Goal: Transaction & Acquisition: Purchase product/service

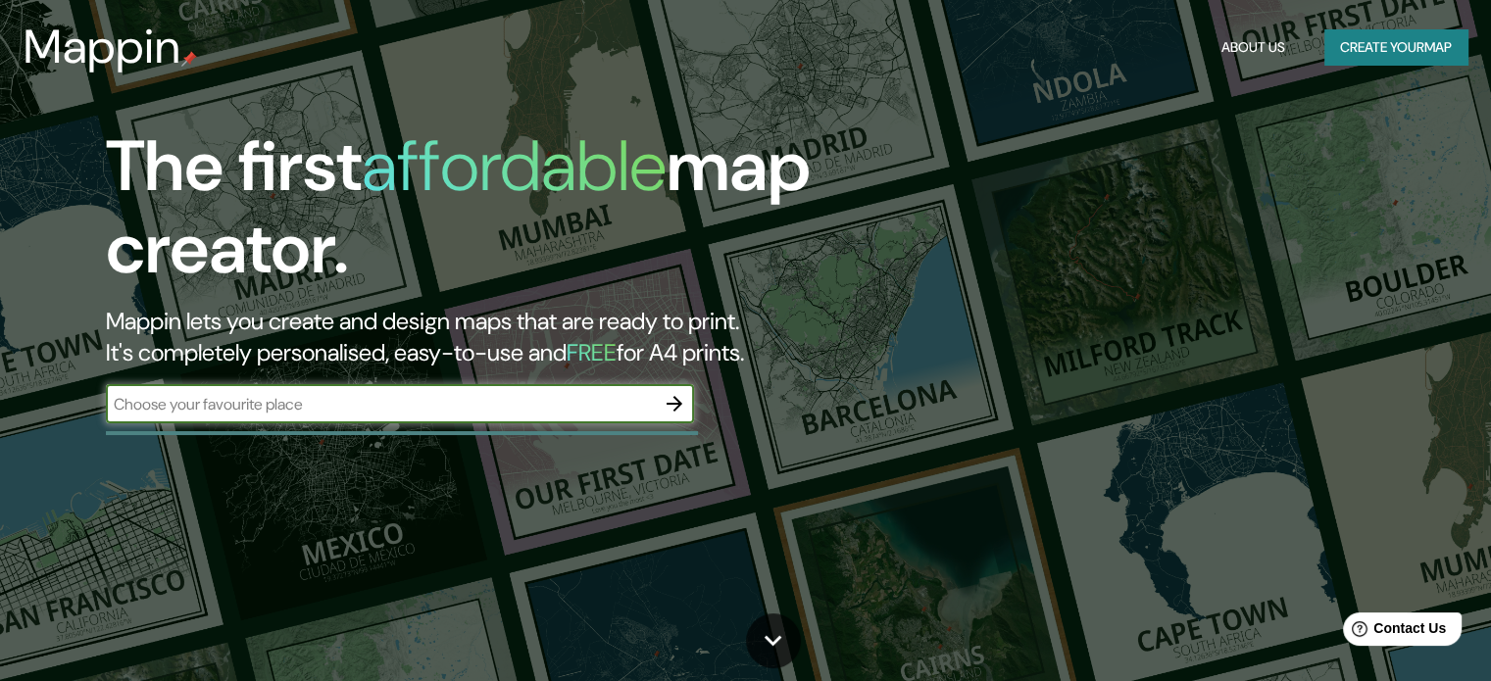
click at [343, 415] on input "text" at bounding box center [380, 404] width 549 height 23
type input "jaen [GEOGRAPHIC_DATA]"
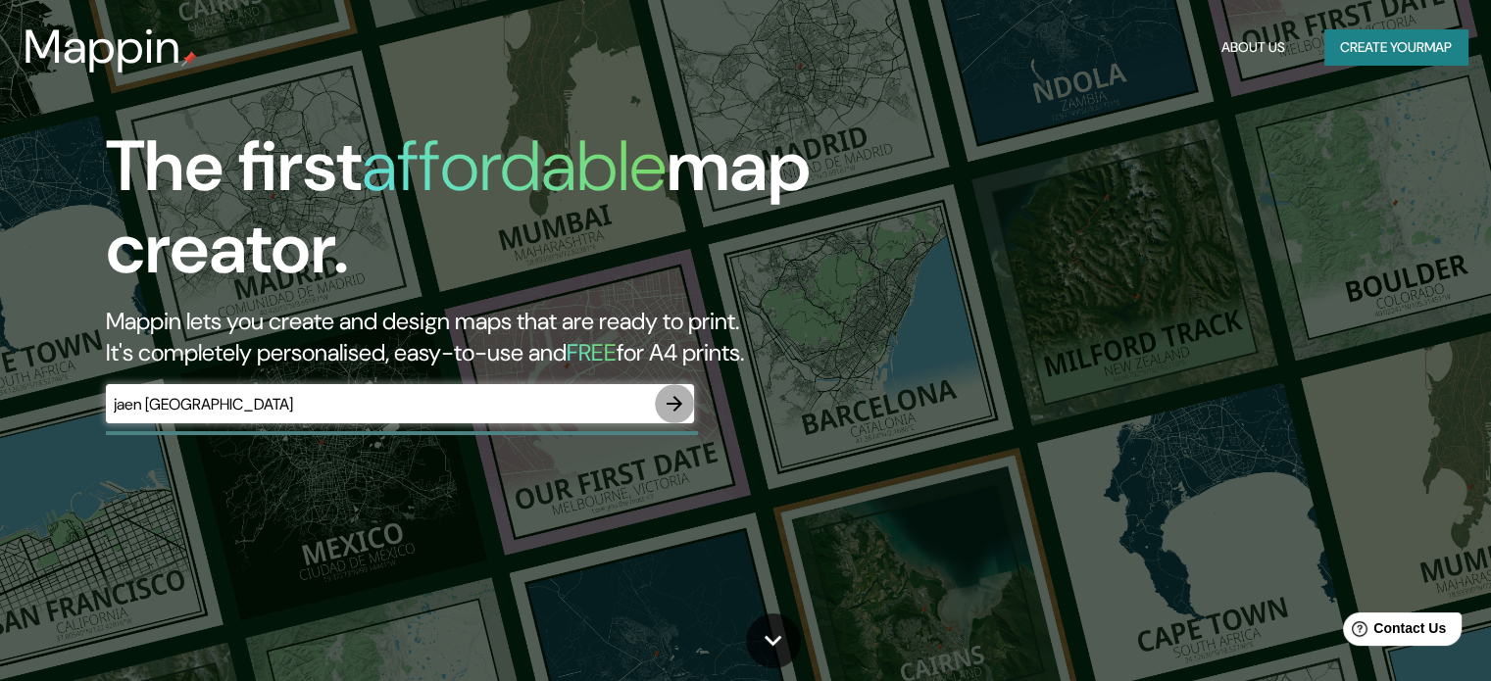
click at [675, 408] on icon "button" at bounding box center [674, 404] width 16 height 16
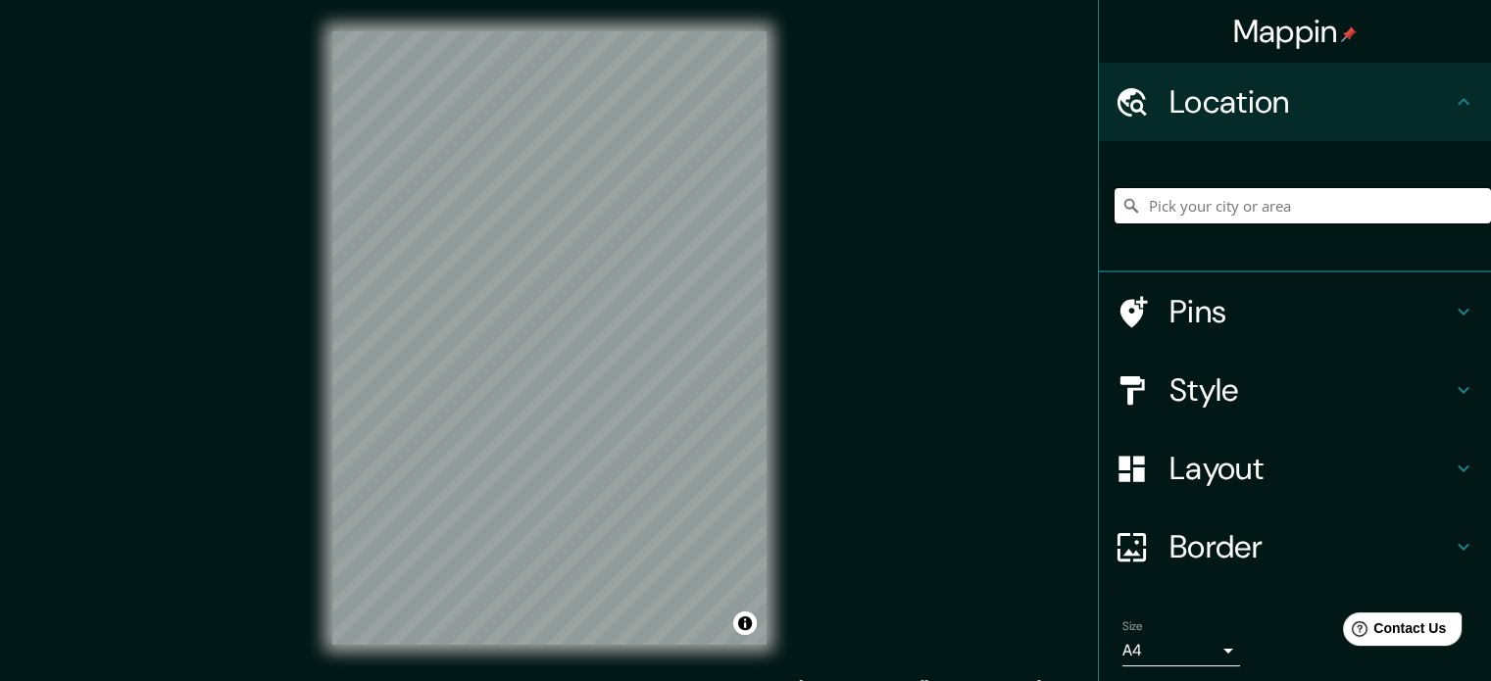
click at [1208, 210] on input "Pick your city or area" at bounding box center [1302, 205] width 376 height 35
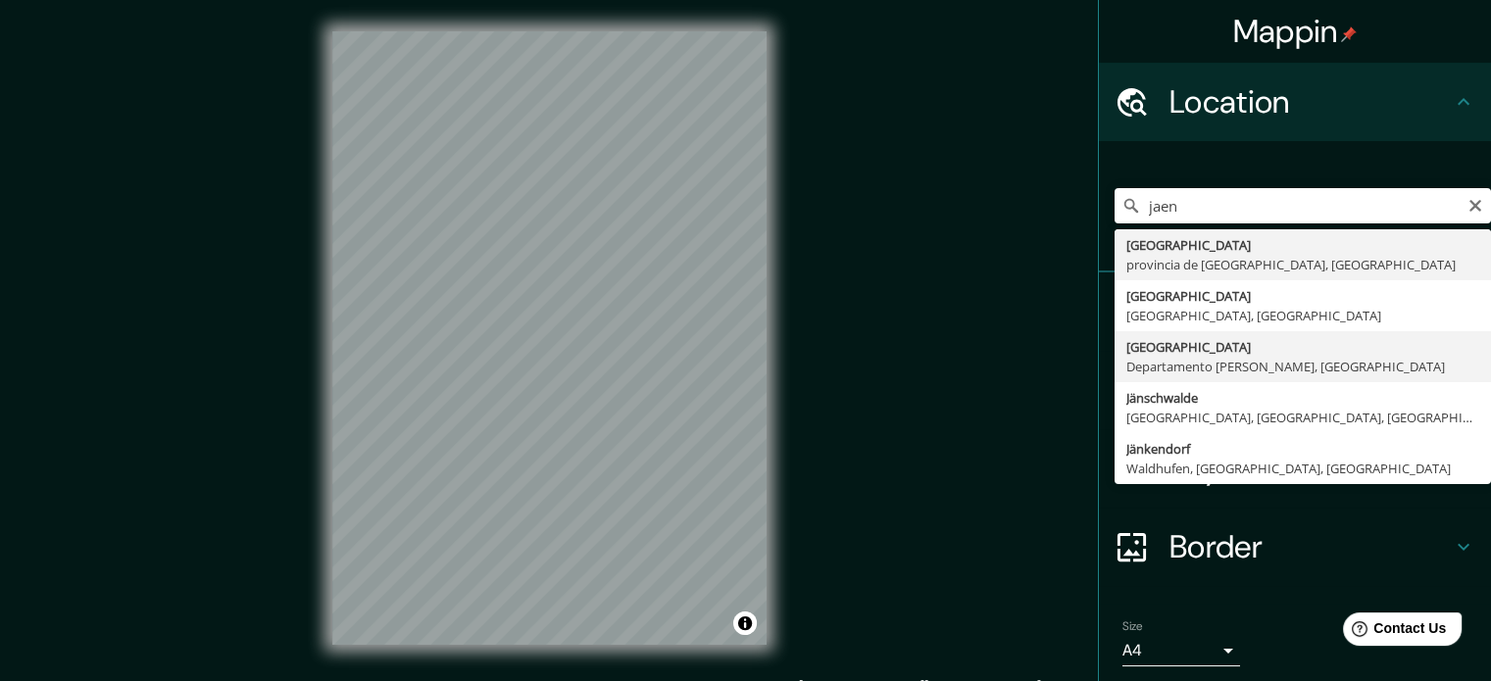
type input "[GEOGRAPHIC_DATA], [GEOGRAPHIC_DATA][PERSON_NAME], [GEOGRAPHIC_DATA]"
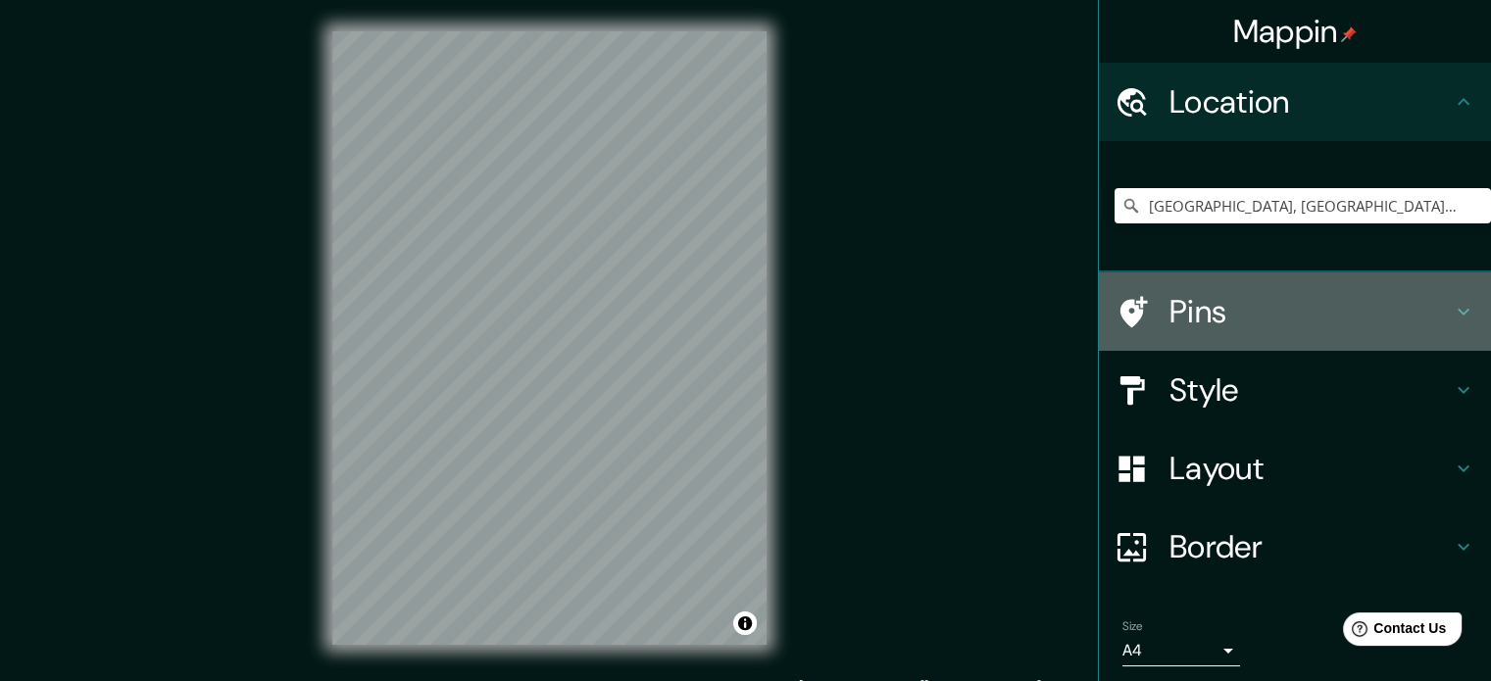
click at [1451, 314] on icon at bounding box center [1463, 312] width 24 height 24
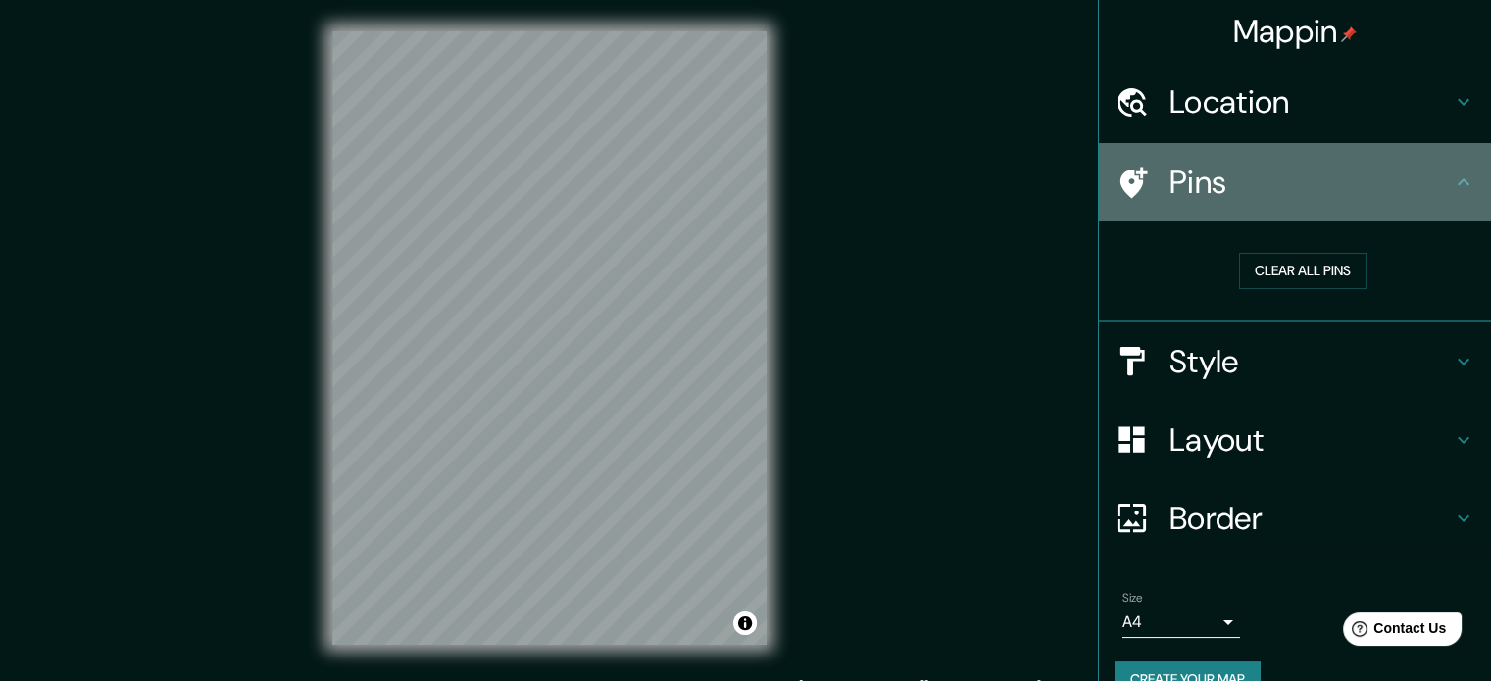
click at [1451, 176] on icon at bounding box center [1463, 183] width 24 height 24
click at [1451, 178] on icon at bounding box center [1463, 183] width 24 height 24
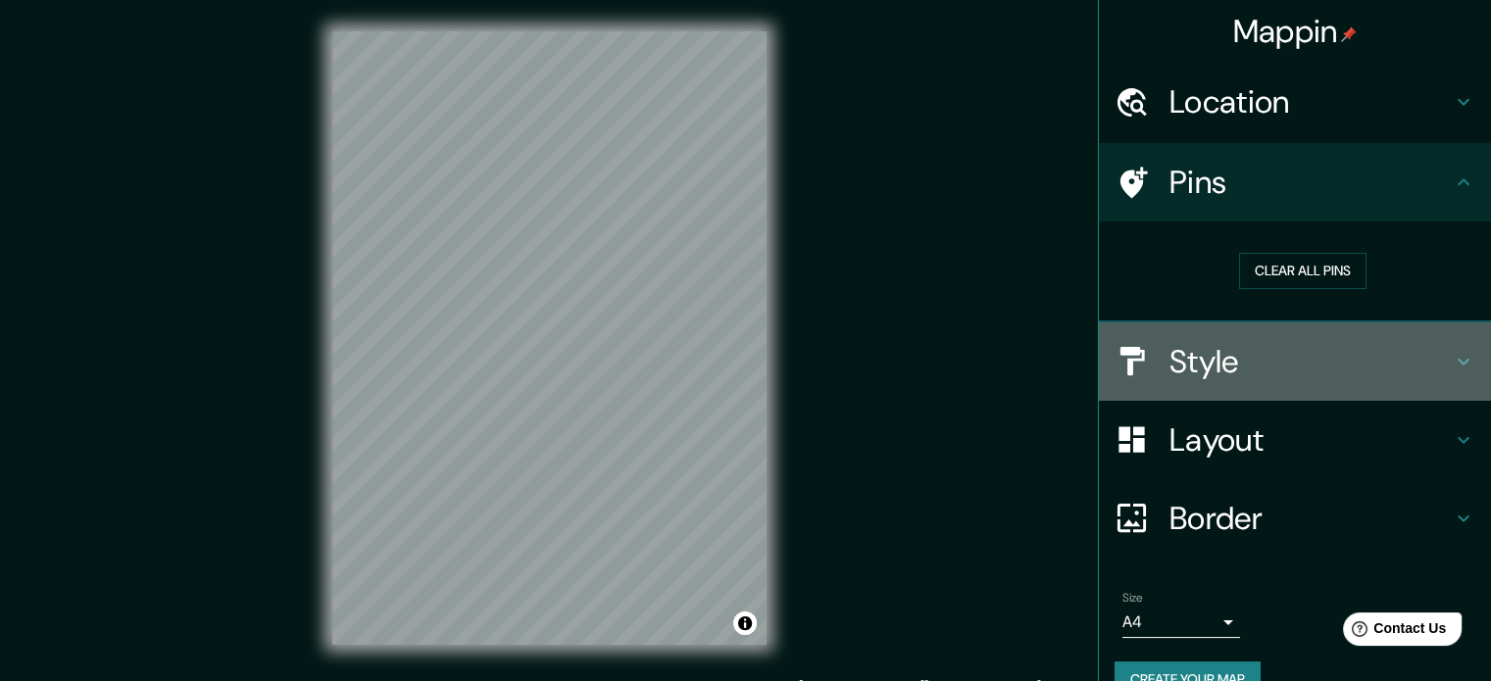
click at [1451, 367] on icon at bounding box center [1463, 362] width 24 height 24
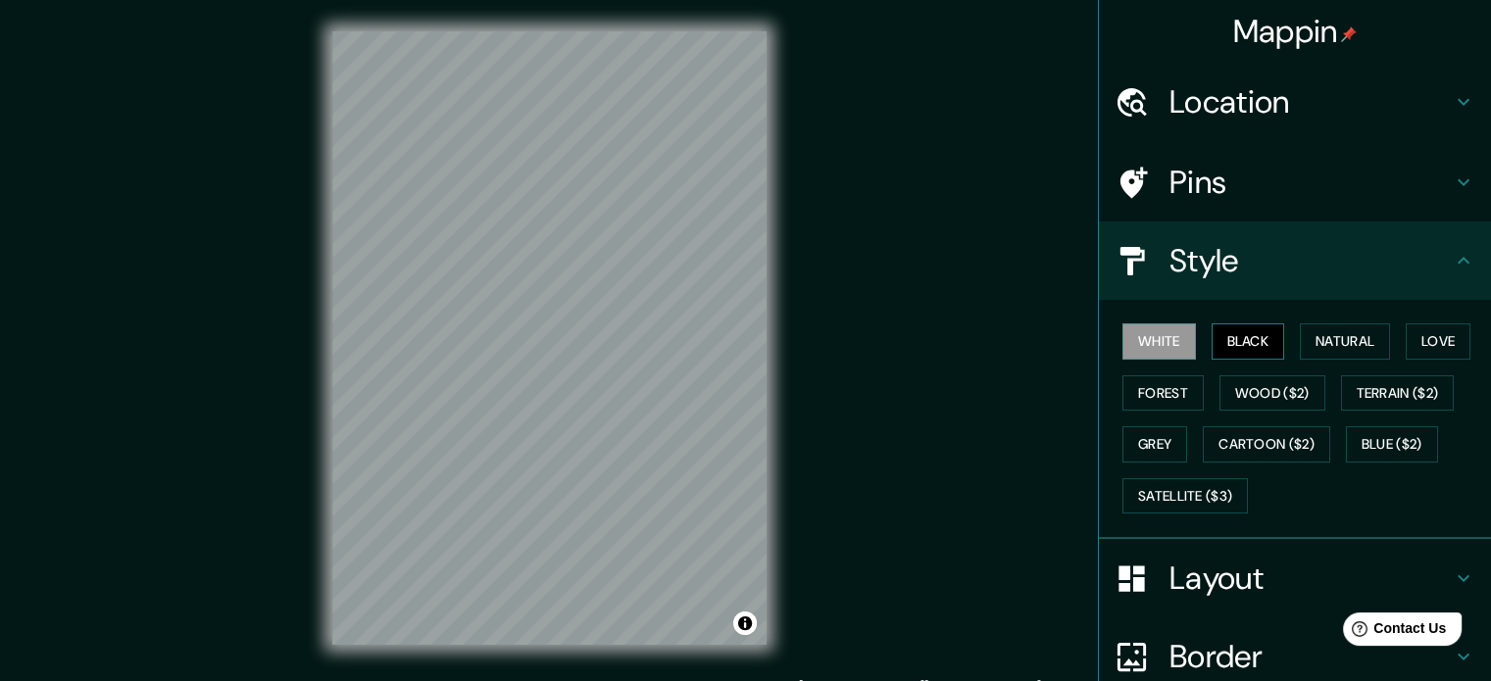
click at [1227, 334] on button "Black" at bounding box center [1247, 341] width 73 height 36
click at [1164, 333] on button "White" at bounding box center [1158, 341] width 73 height 36
click at [1344, 345] on button "Natural" at bounding box center [1344, 341] width 90 height 36
click at [1145, 347] on button "White" at bounding box center [1158, 341] width 73 height 36
click at [1427, 347] on button "Love" at bounding box center [1437, 341] width 65 height 36
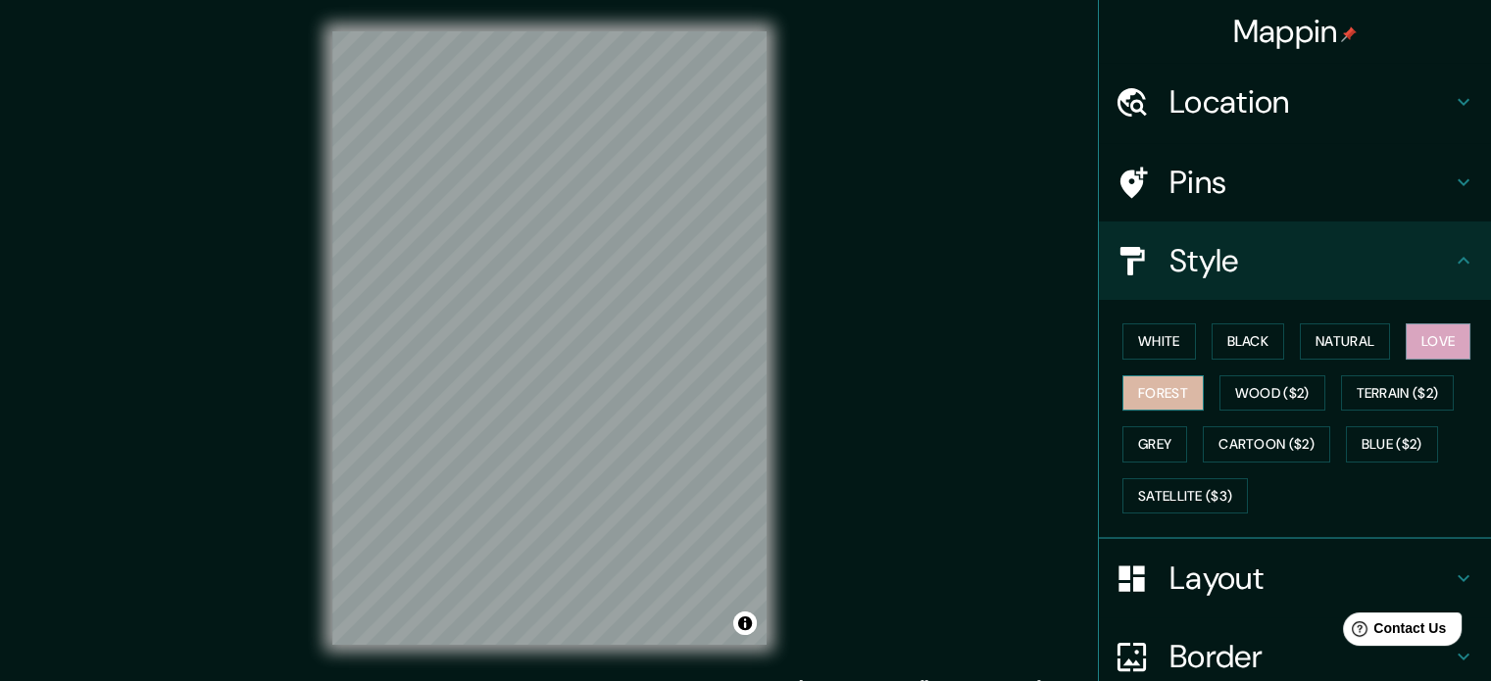
click at [1153, 398] on button "Forest" at bounding box center [1162, 393] width 81 height 36
click at [1267, 397] on button "Wood ($2)" at bounding box center [1272, 393] width 106 height 36
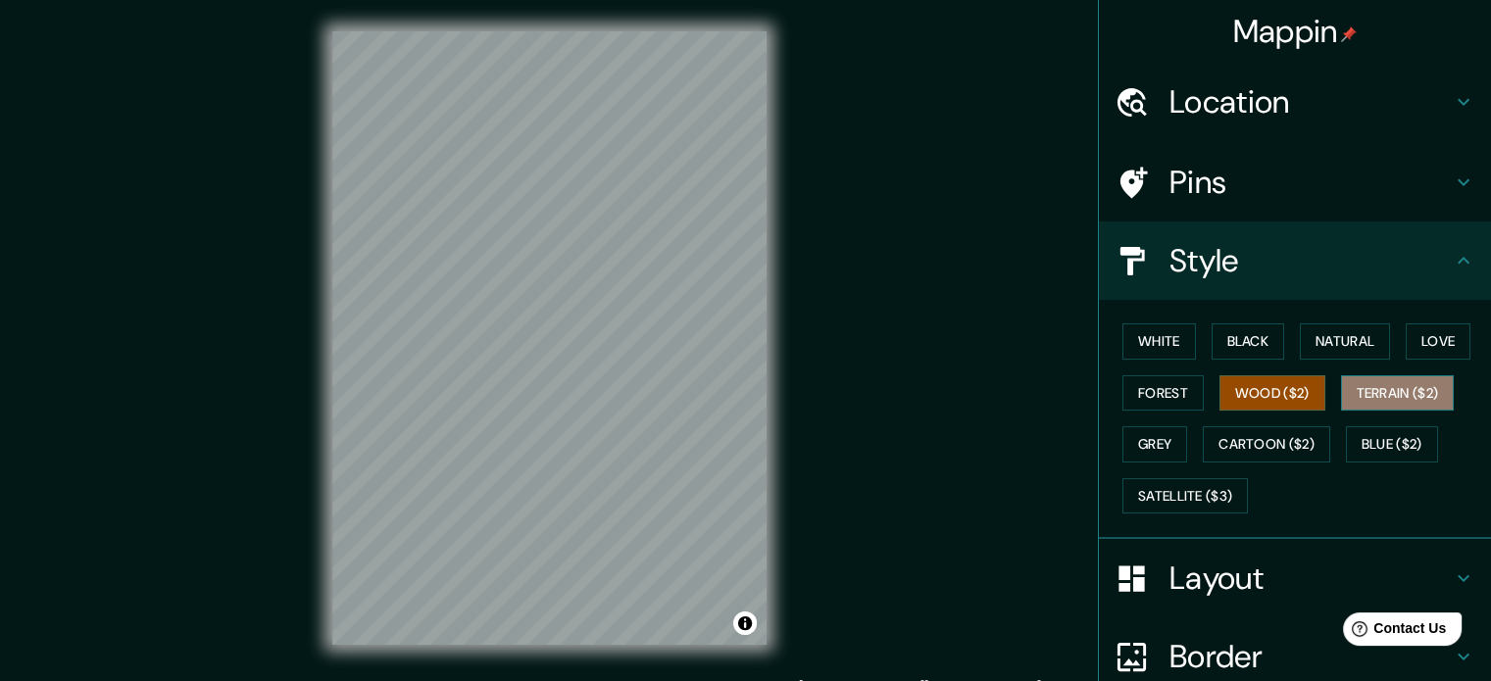
click at [1407, 393] on button "Terrain ($2)" at bounding box center [1398, 393] width 114 height 36
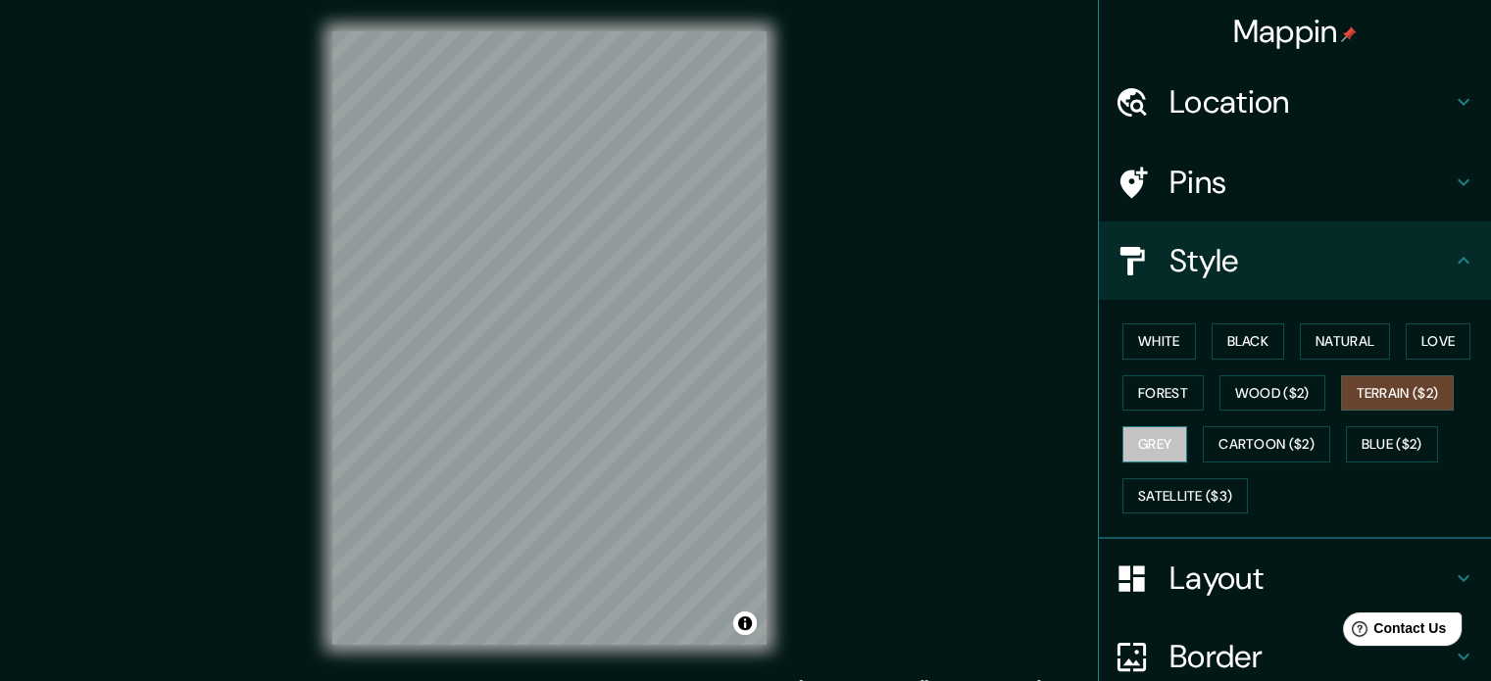
click at [1147, 442] on button "Grey" at bounding box center [1154, 444] width 65 height 36
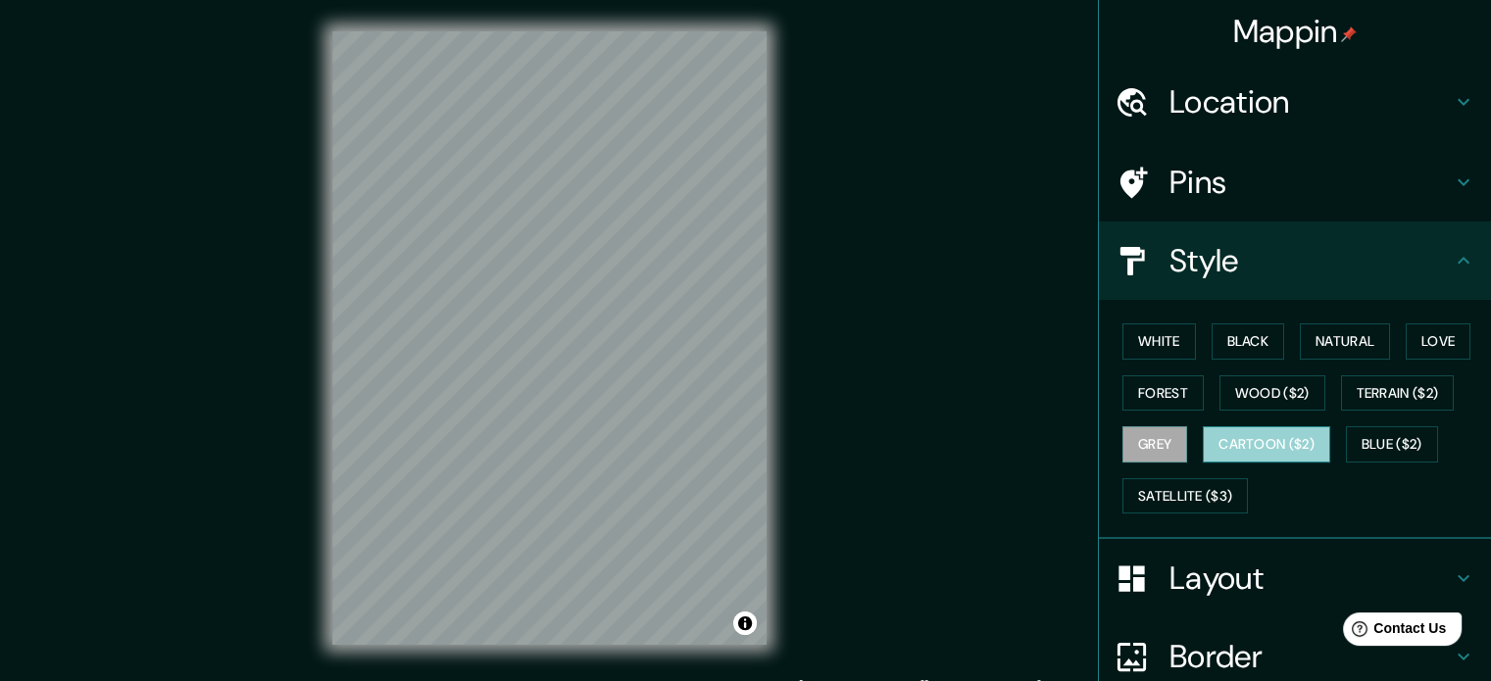
click at [1260, 441] on button "Cartoon ($2)" at bounding box center [1265, 444] width 127 height 36
click at [1126, 432] on button "Grey" at bounding box center [1154, 444] width 65 height 36
click at [1142, 330] on button "White" at bounding box center [1158, 341] width 73 height 36
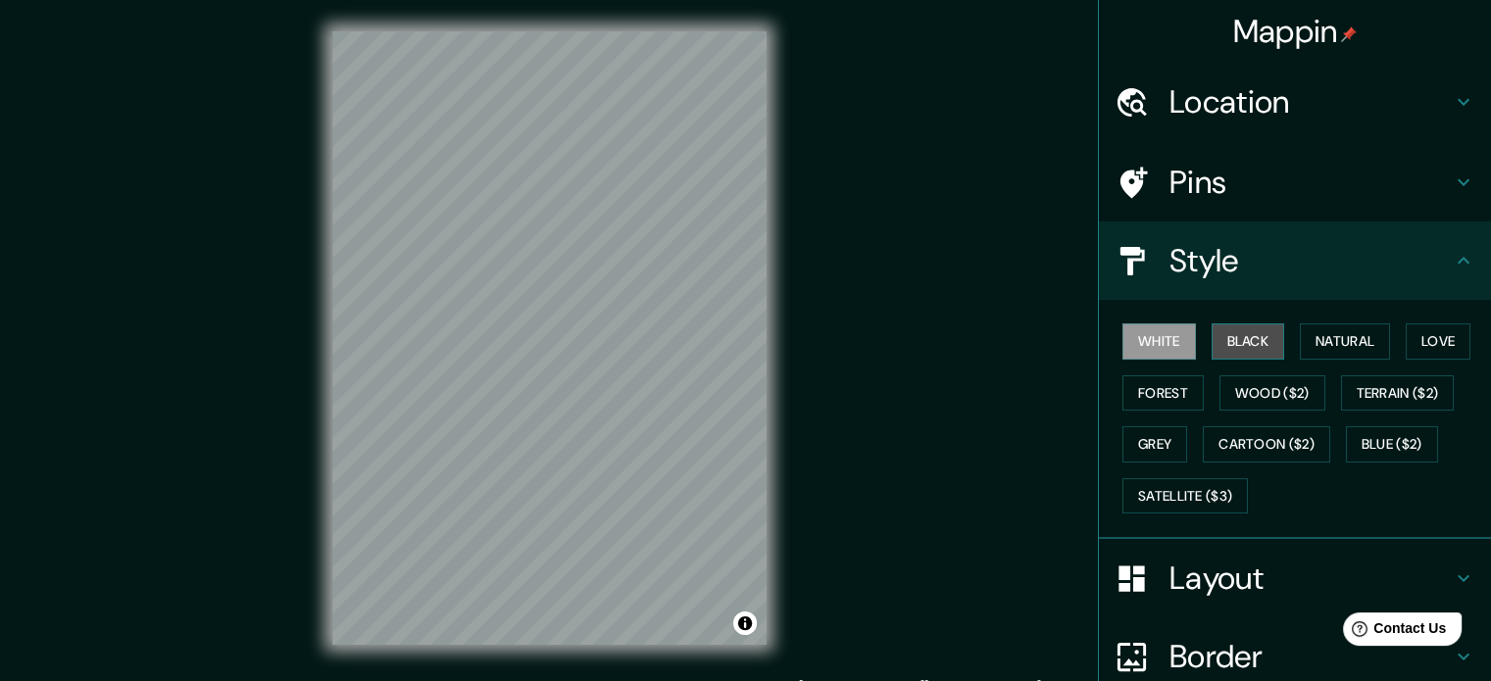
click at [1247, 349] on button "Black" at bounding box center [1247, 341] width 73 height 36
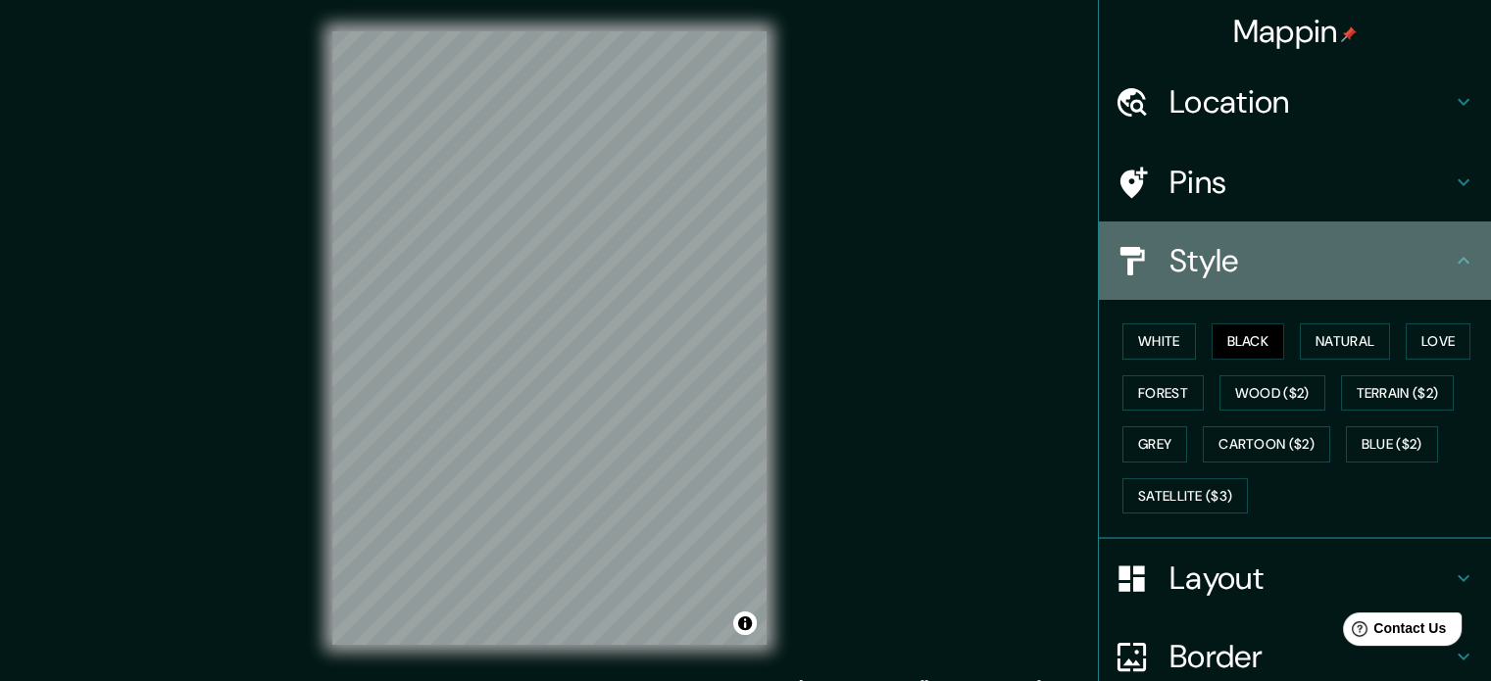
click at [1454, 255] on icon at bounding box center [1463, 261] width 24 height 24
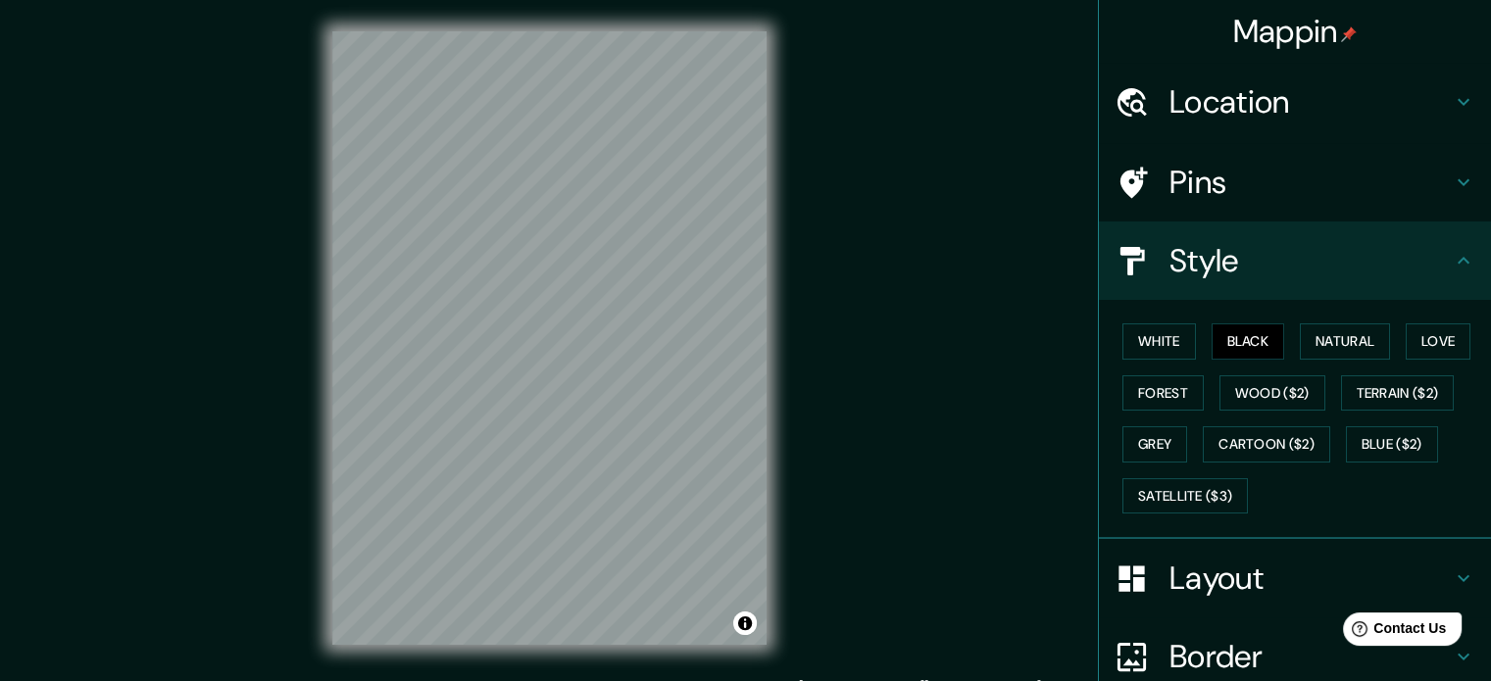
click at [1451, 171] on icon at bounding box center [1463, 183] width 24 height 24
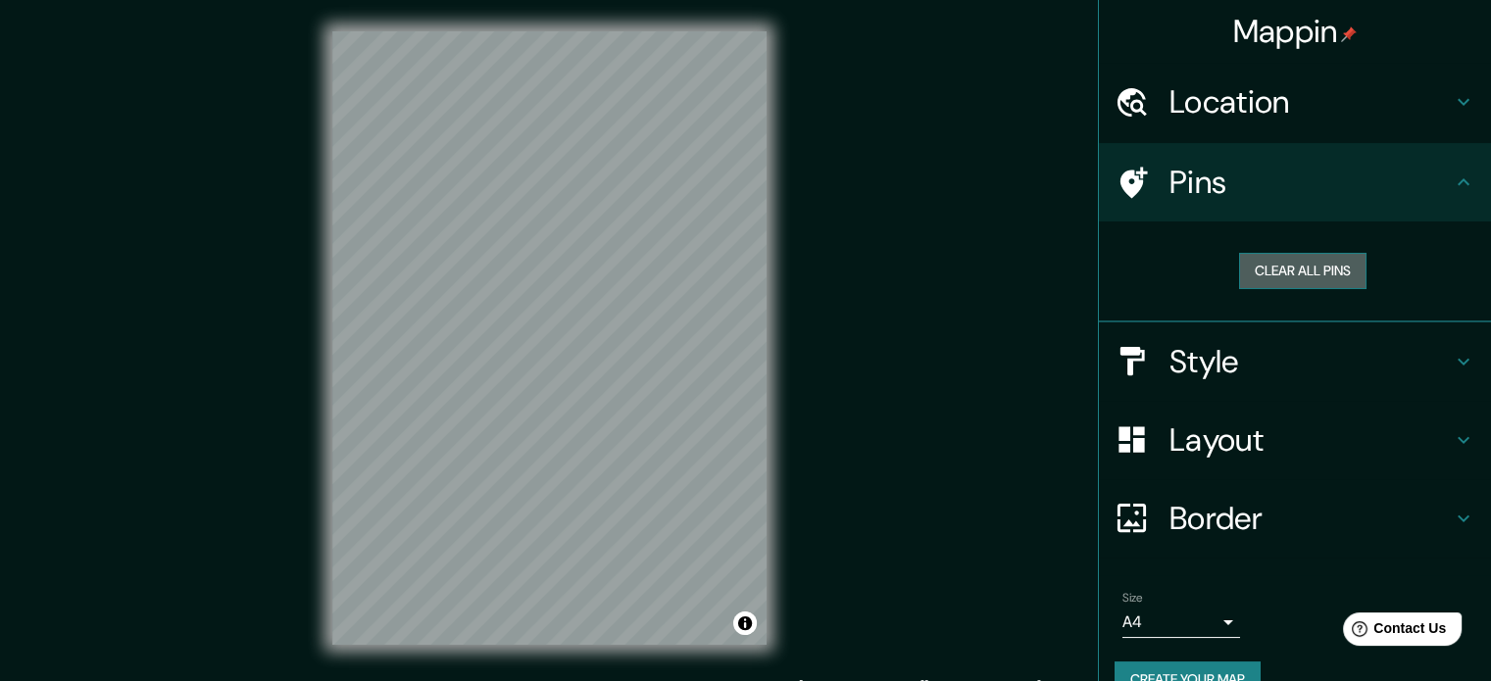
click at [1305, 273] on button "Clear all pins" at bounding box center [1302, 271] width 127 height 36
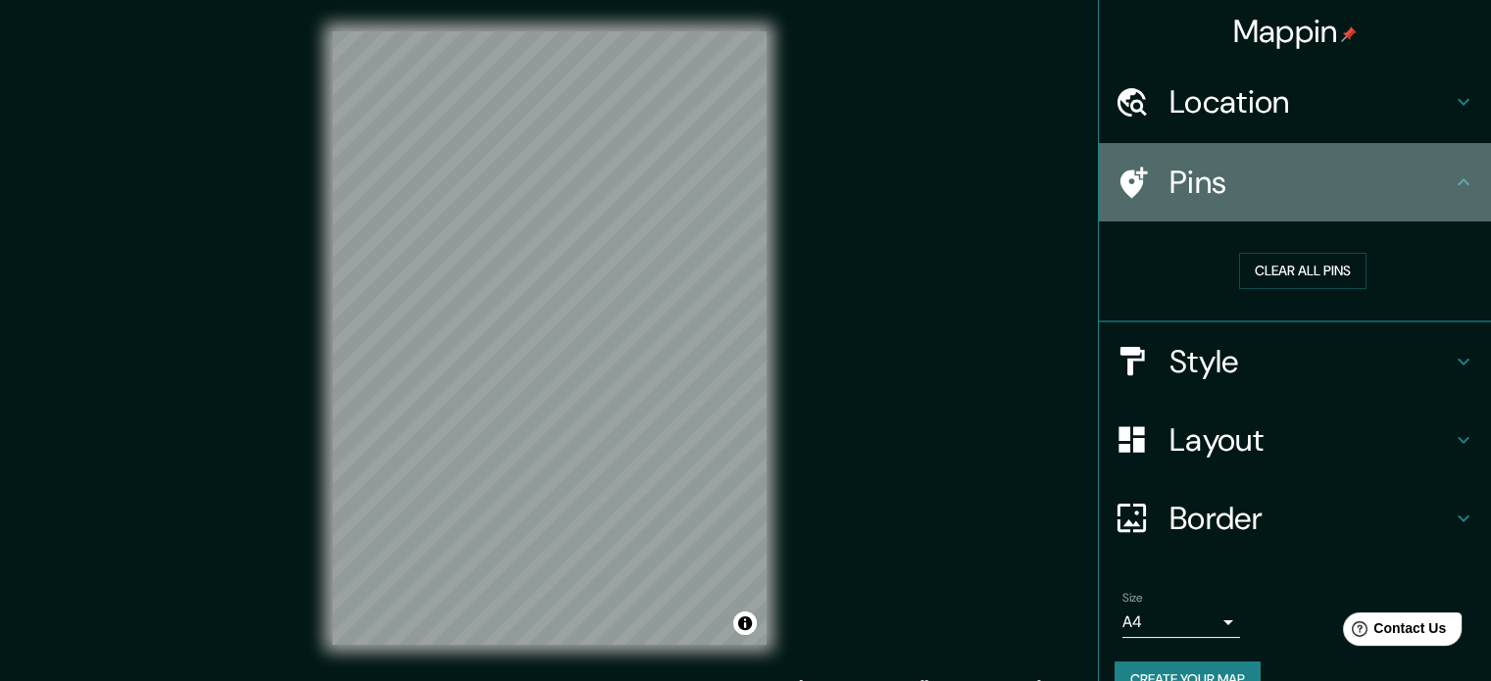
click at [1457, 182] on icon at bounding box center [1463, 181] width 12 height 7
click at [1451, 176] on icon at bounding box center [1463, 183] width 24 height 24
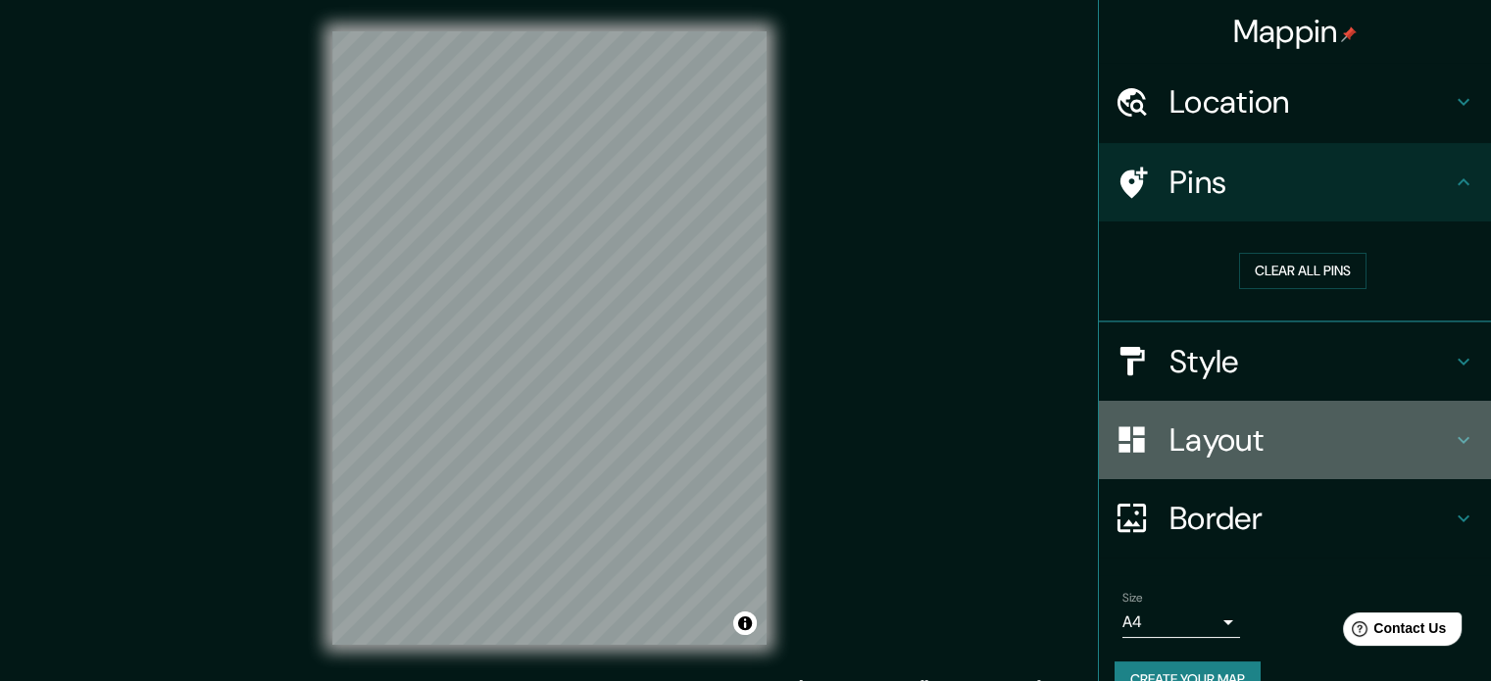
click at [1435, 438] on h4 "Layout" at bounding box center [1310, 439] width 282 height 39
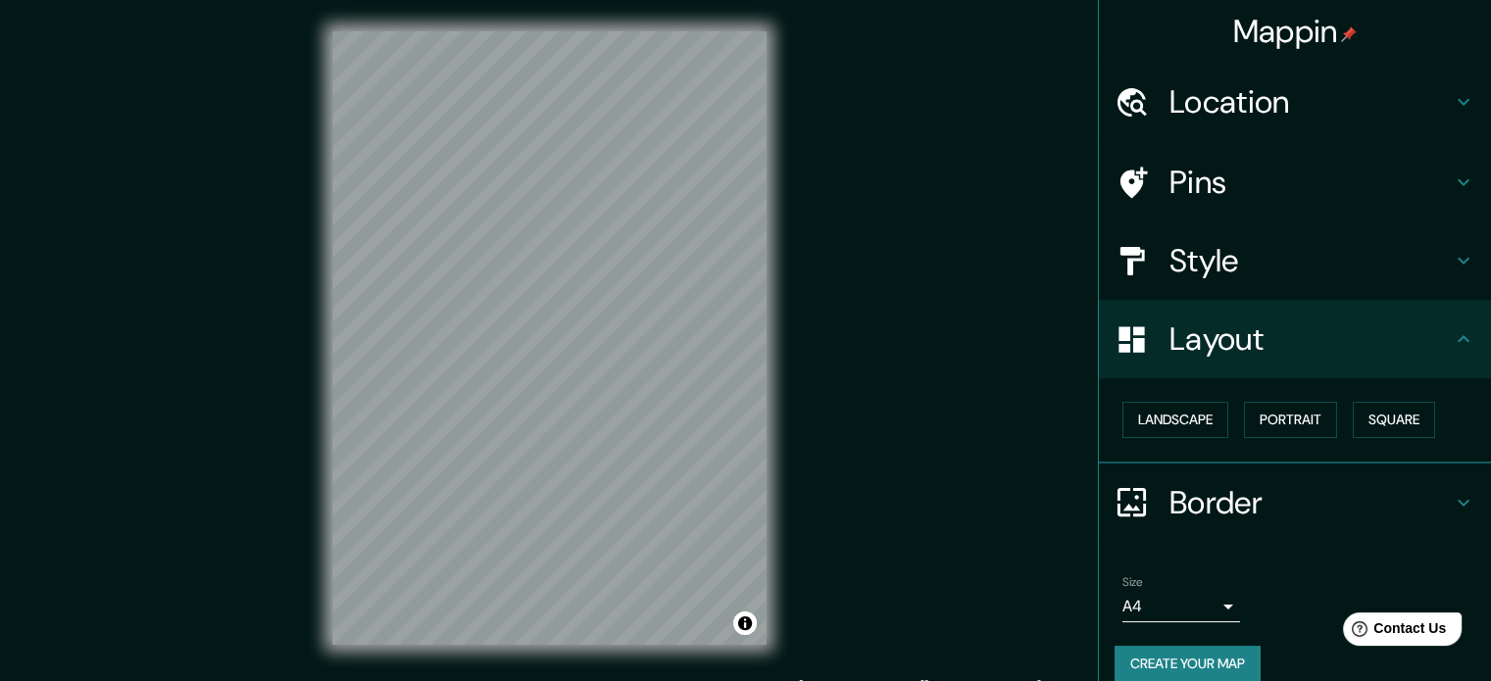
scroll to position [22, 0]
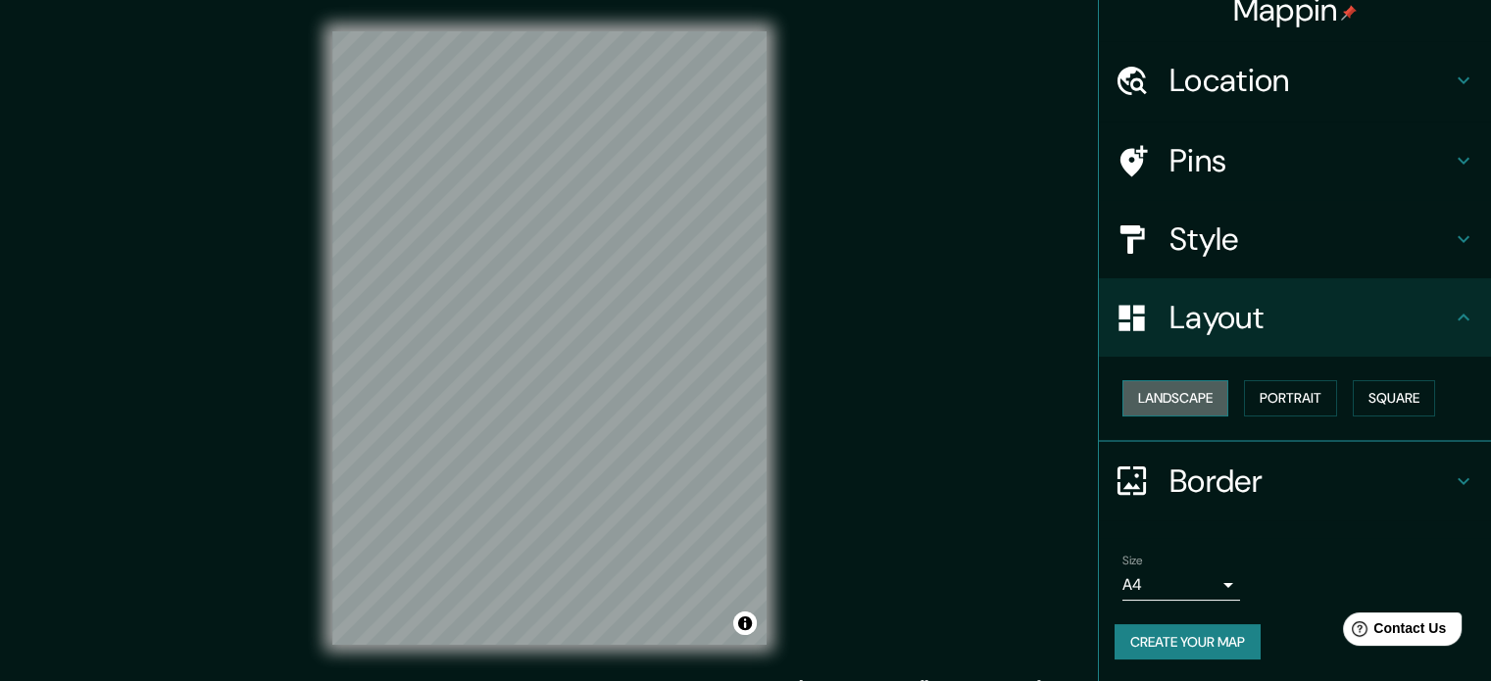
click at [1172, 392] on button "Landscape" at bounding box center [1175, 398] width 106 height 36
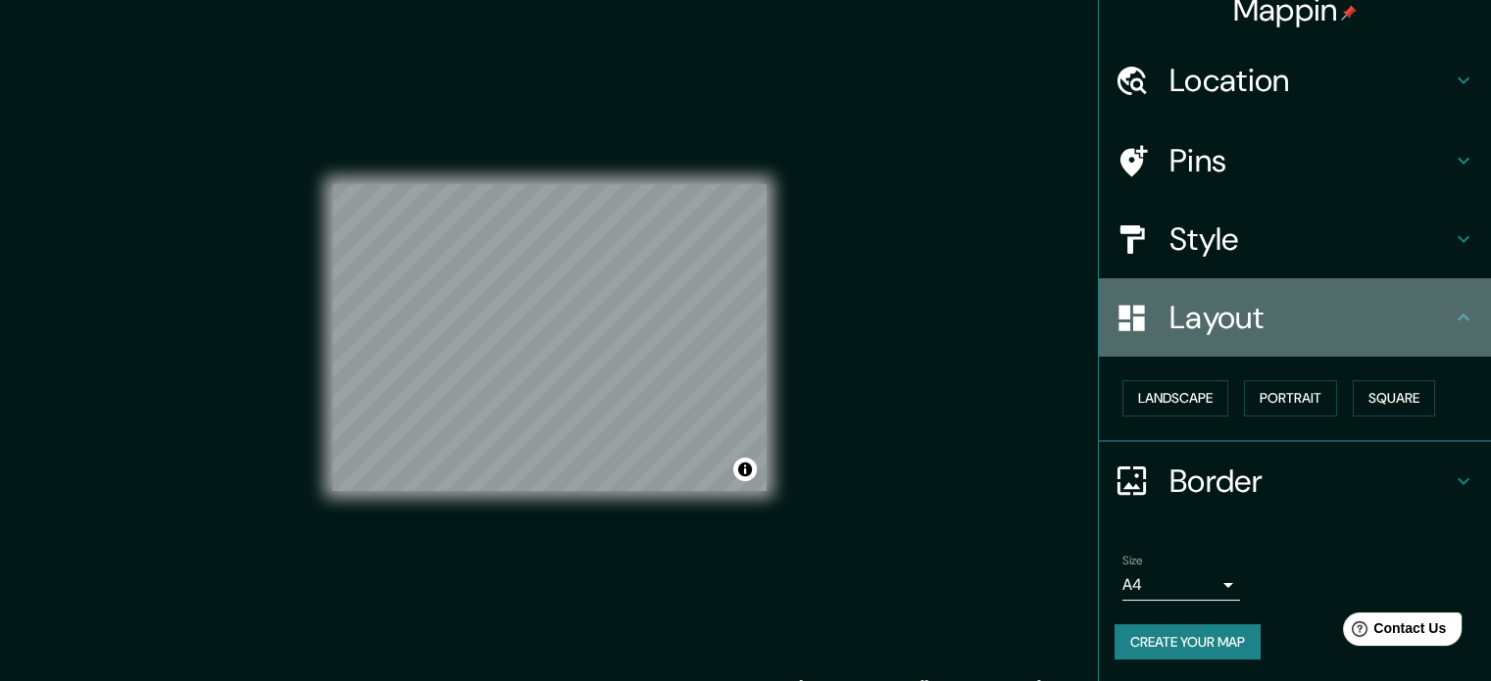
click at [1451, 309] on icon at bounding box center [1463, 318] width 24 height 24
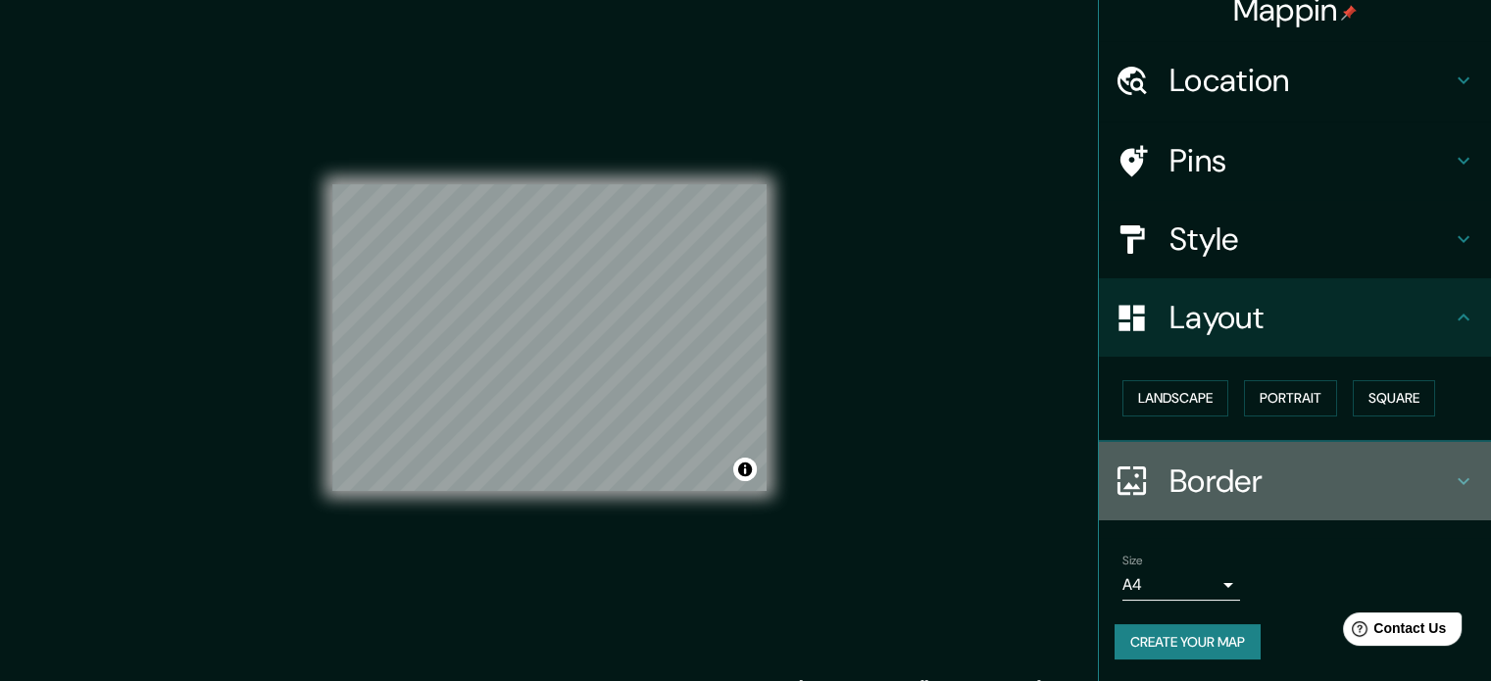
click at [1451, 485] on icon at bounding box center [1463, 481] width 24 height 24
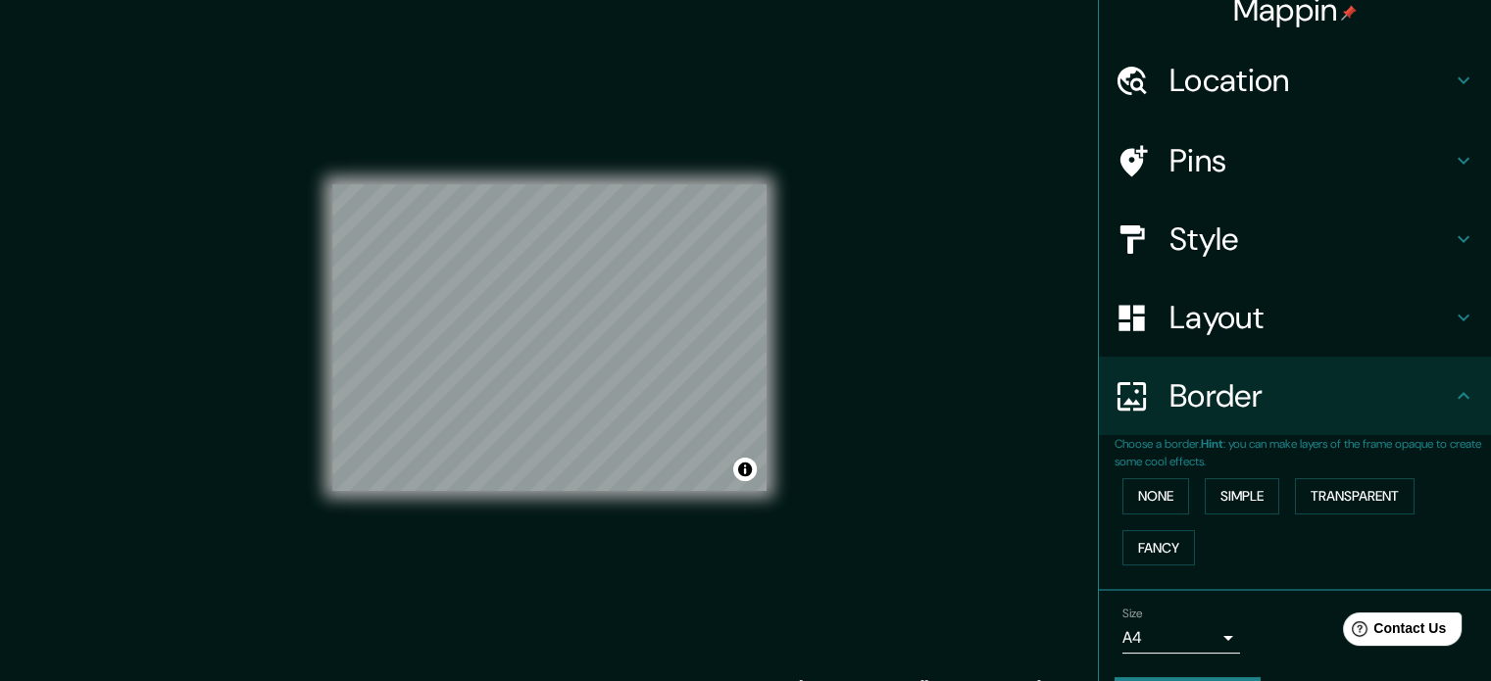
scroll to position [74, 0]
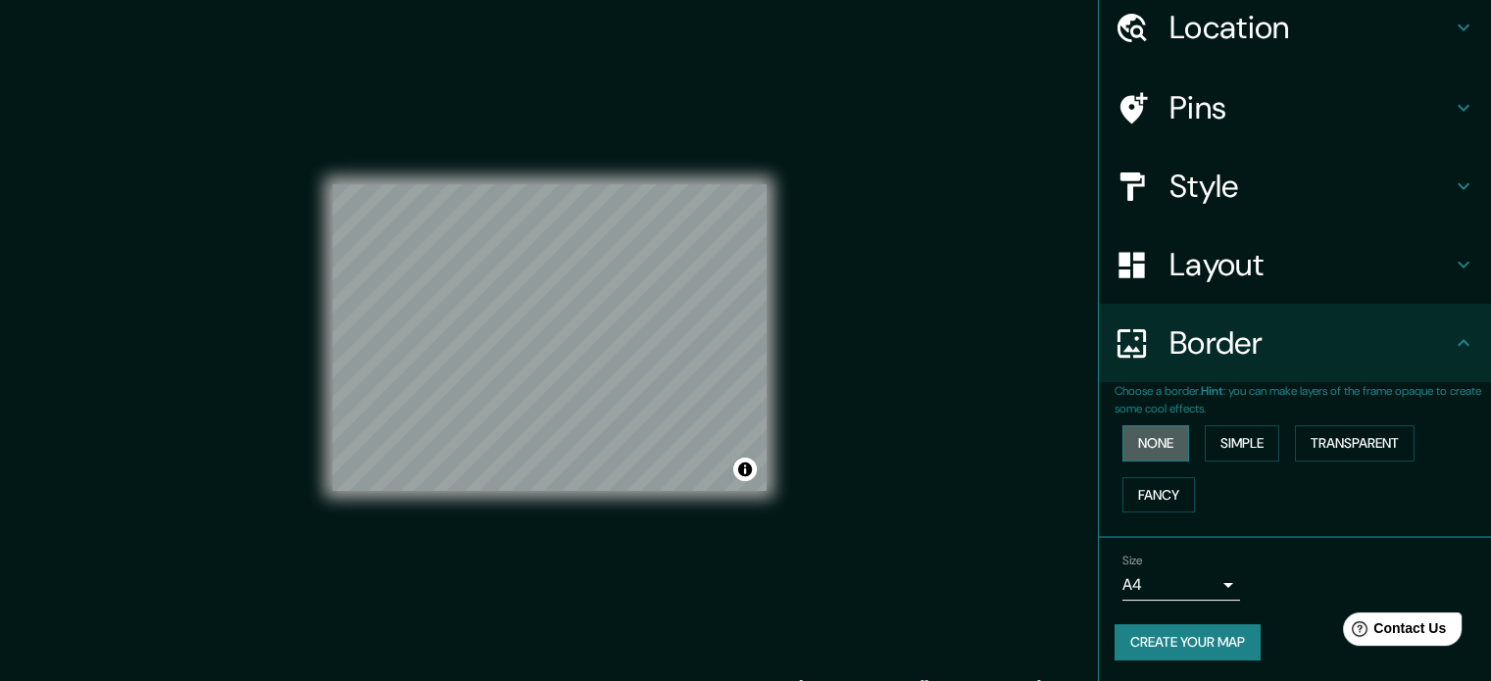
click at [1151, 442] on button "None" at bounding box center [1155, 443] width 67 height 36
click at [1240, 438] on button "Simple" at bounding box center [1241, 443] width 74 height 36
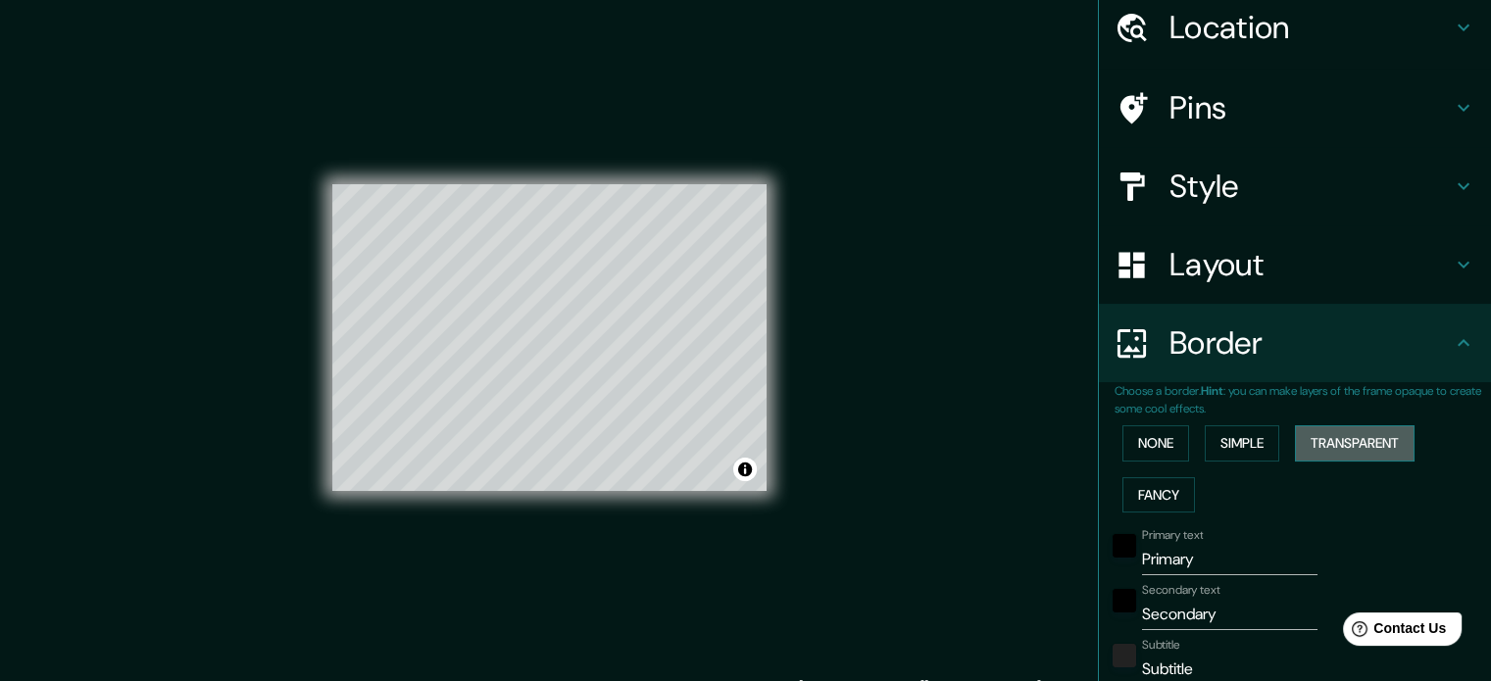
click at [1349, 442] on button "Transparent" at bounding box center [1355, 443] width 120 height 36
click at [1156, 501] on button "Fancy" at bounding box center [1158, 495] width 73 height 36
click at [1147, 448] on button "None" at bounding box center [1155, 443] width 67 height 36
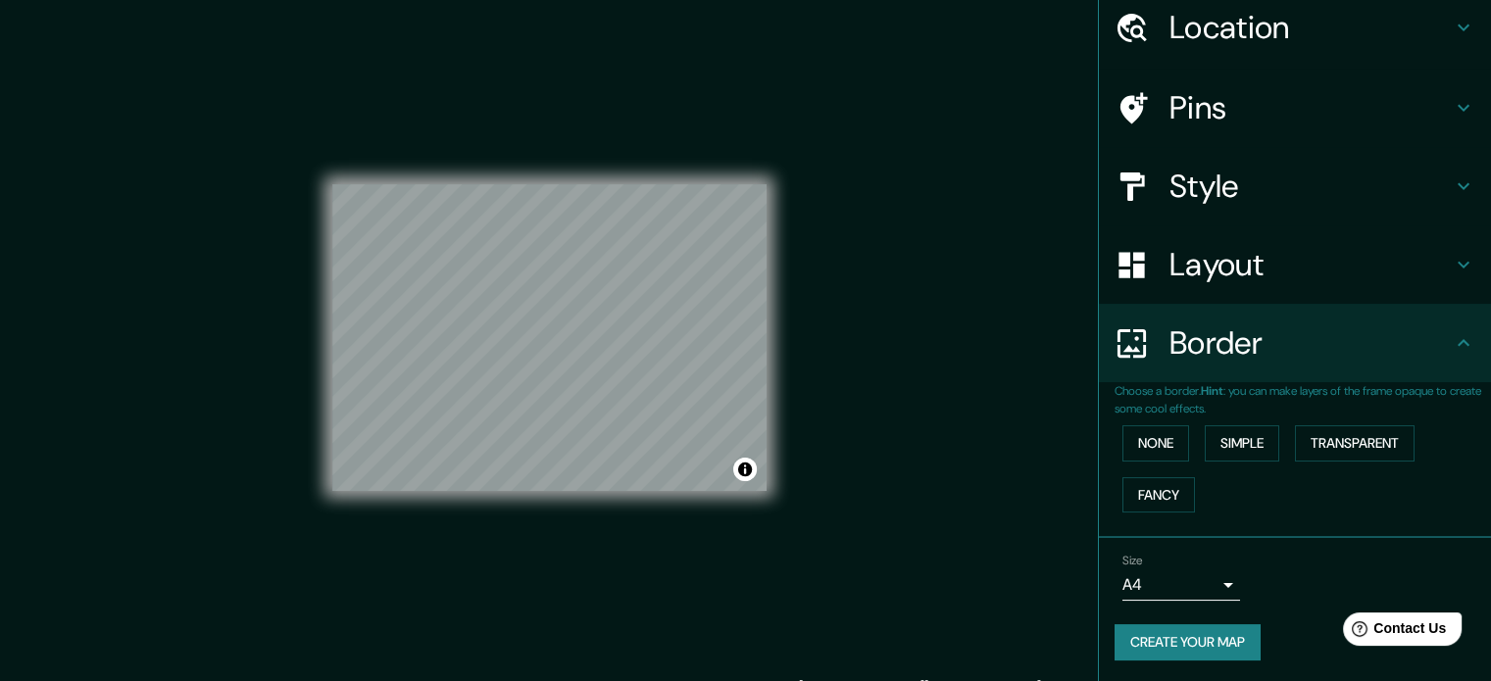
scroll to position [25, 0]
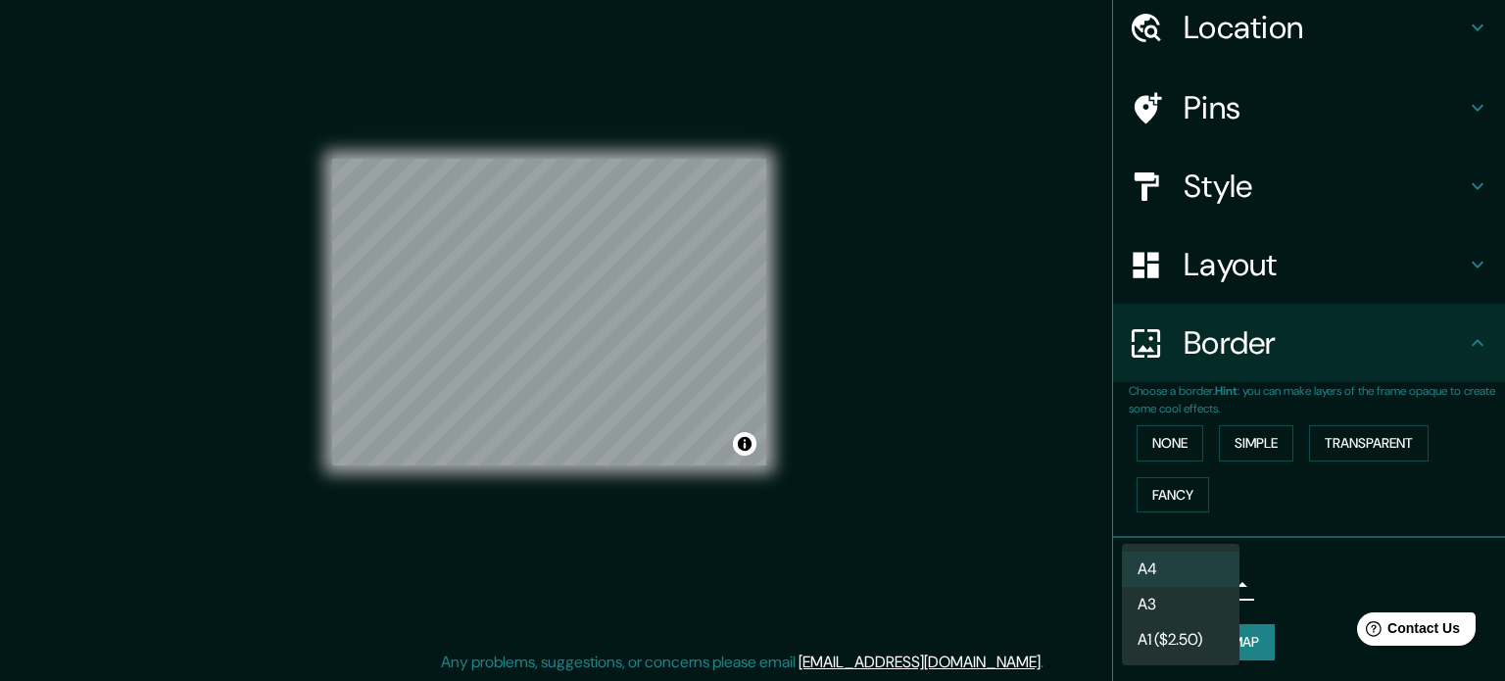
click at [1208, 582] on body "Mappin Location [GEOGRAPHIC_DATA], [GEOGRAPHIC_DATA][PERSON_NAME], [GEOGRAPHIC_…" at bounding box center [752, 315] width 1505 height 681
click at [1194, 606] on li "A3" at bounding box center [1181, 604] width 118 height 35
type input "a4"
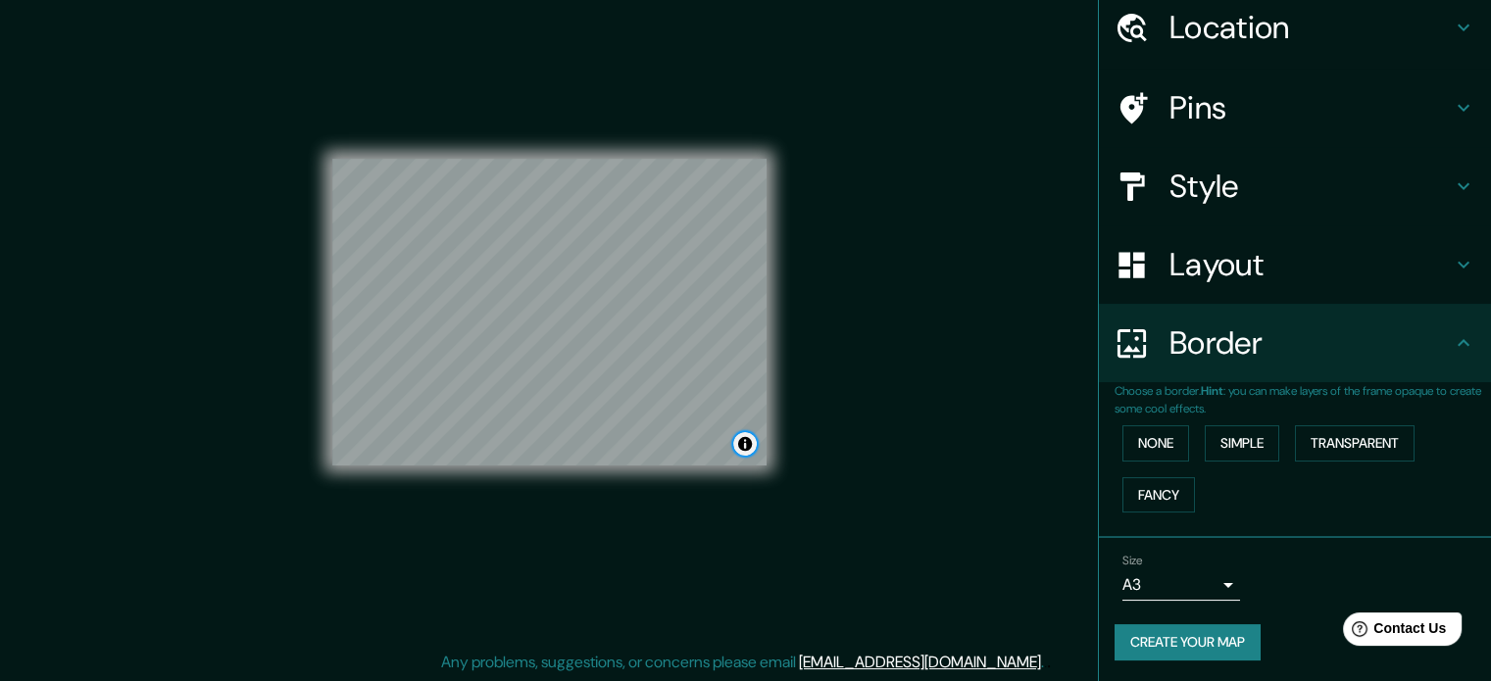
click at [750, 448] on button "Toggle attribution" at bounding box center [745, 444] width 24 height 24
